Goal: Task Accomplishment & Management: Manage account settings

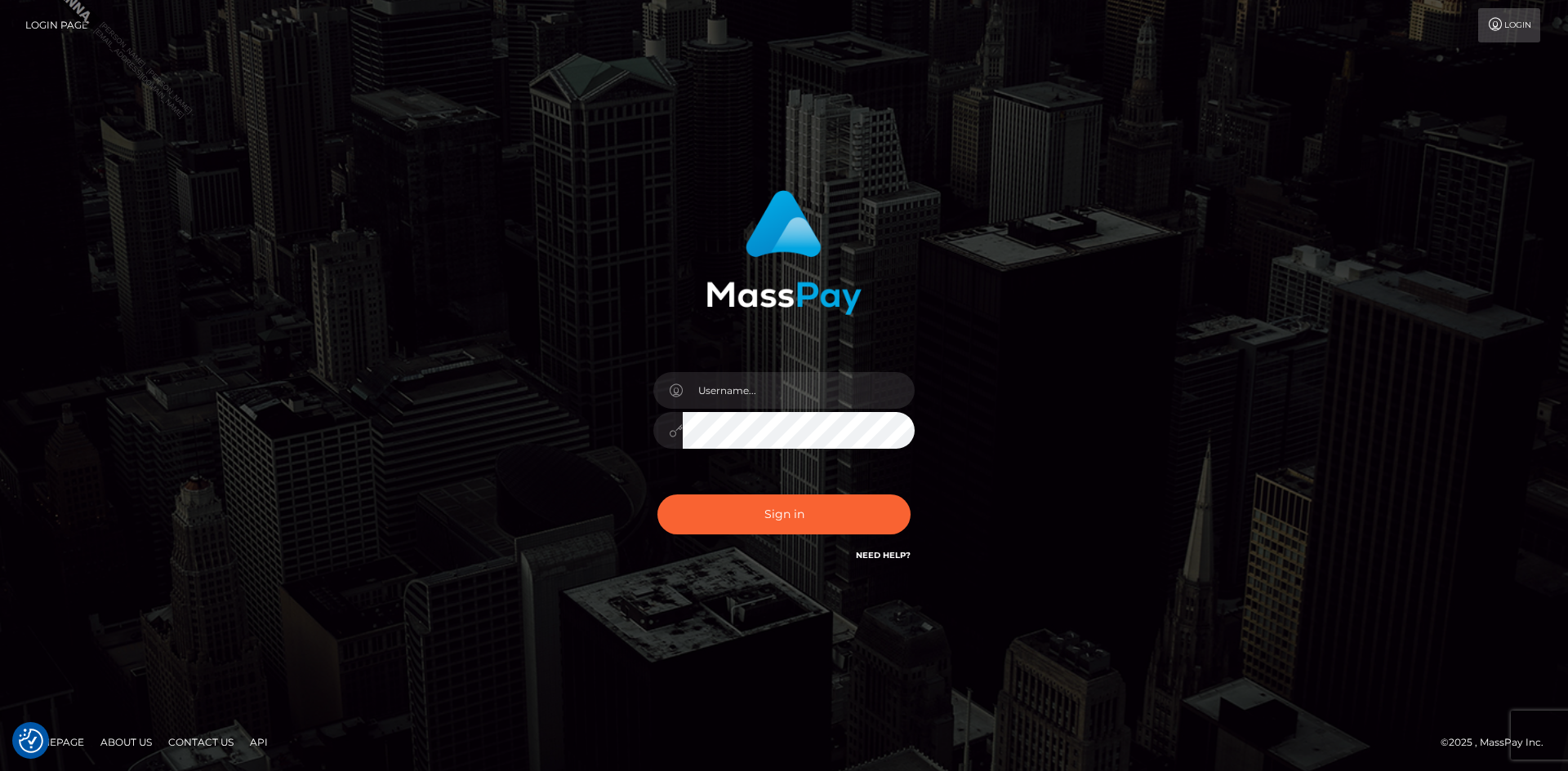
click at [781, 391] on input "text" at bounding box center [798, 391] width 232 height 37
click at [764, 403] on input "text" at bounding box center [798, 391] width 232 height 37
type input "Marco.Spree"
click at [735, 508] on button "Sign in" at bounding box center [784, 514] width 253 height 40
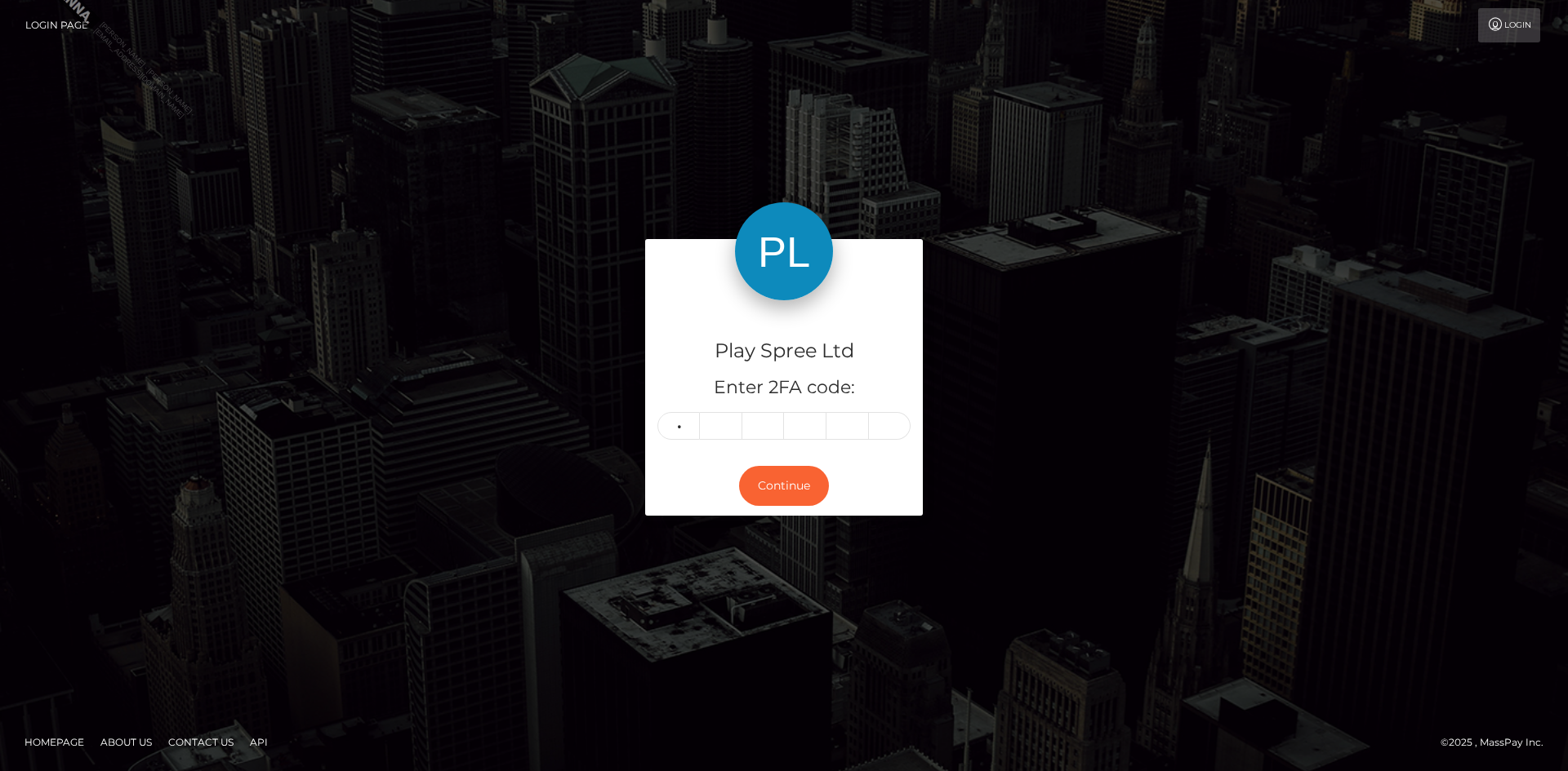
type input "6"
type input "4"
type input "5"
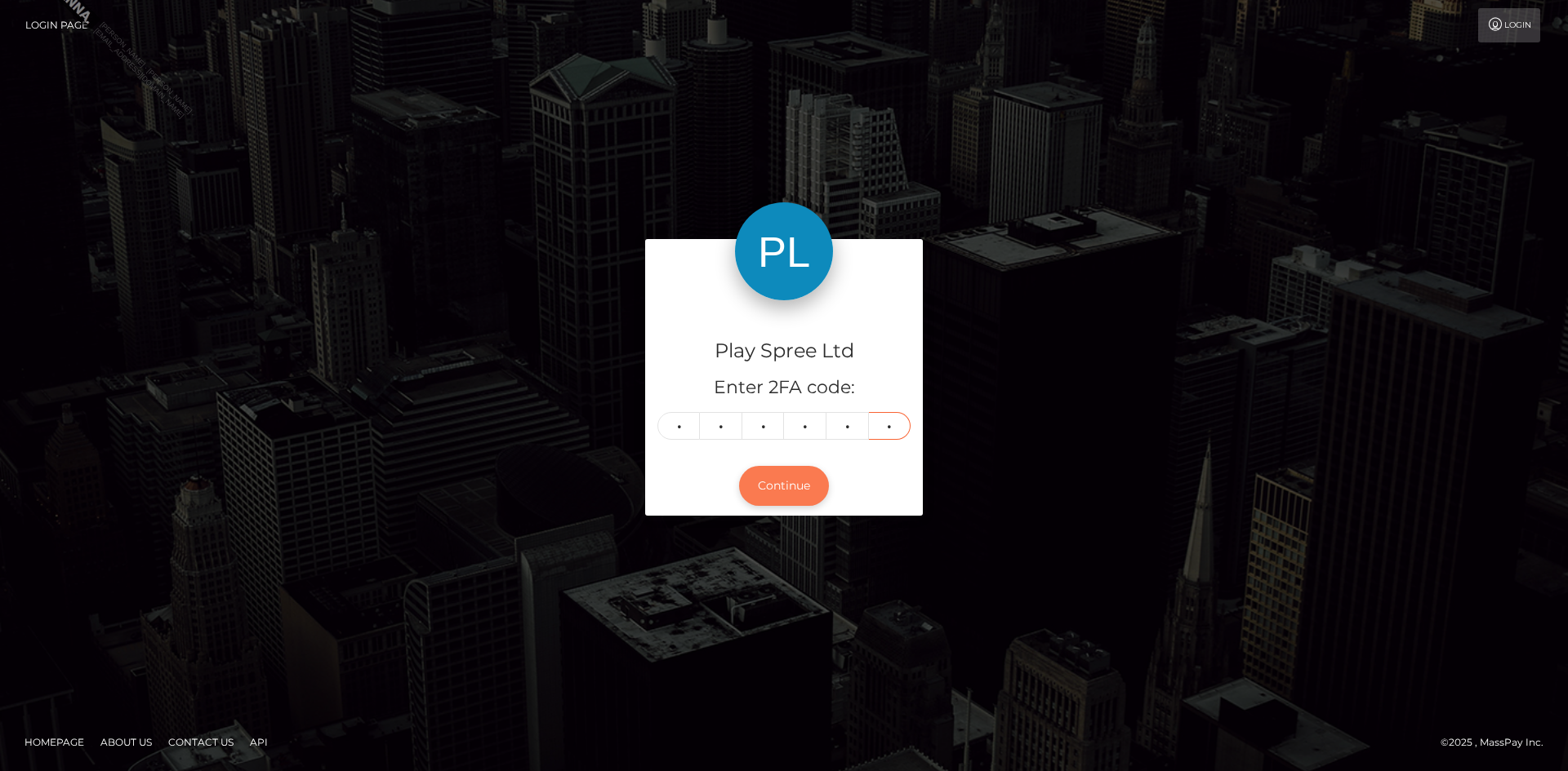
type input "7"
click at [771, 475] on button "Continue" at bounding box center [784, 486] width 89 height 40
